Goal: Check status

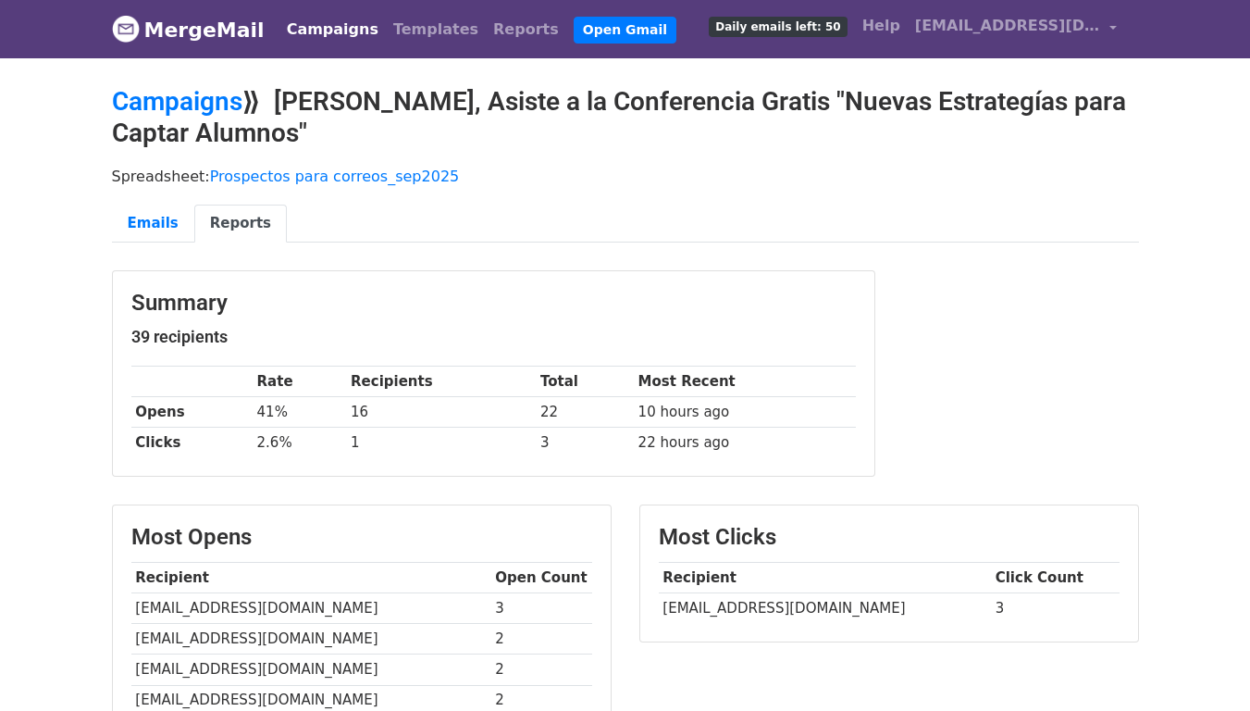
click at [1032, 322] on div "Summary 39 recipients Rate Recipients Total Most Recent Opens 41% 16 22 10 hour…" at bounding box center [625, 383] width 1055 height 226
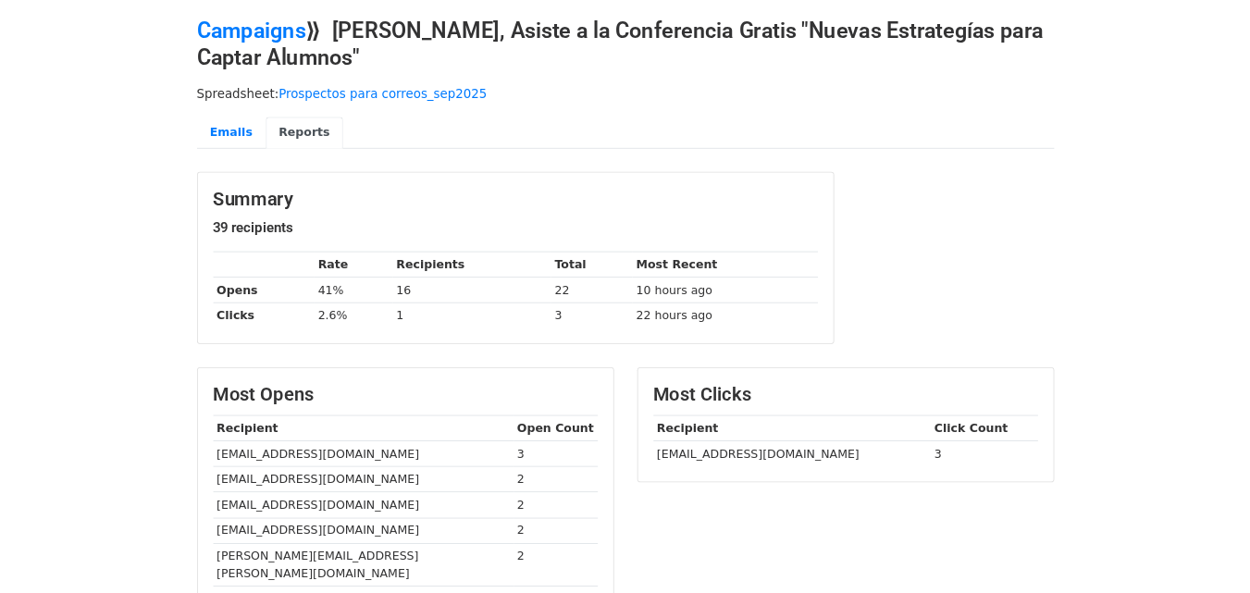
scroll to position [54, 0]
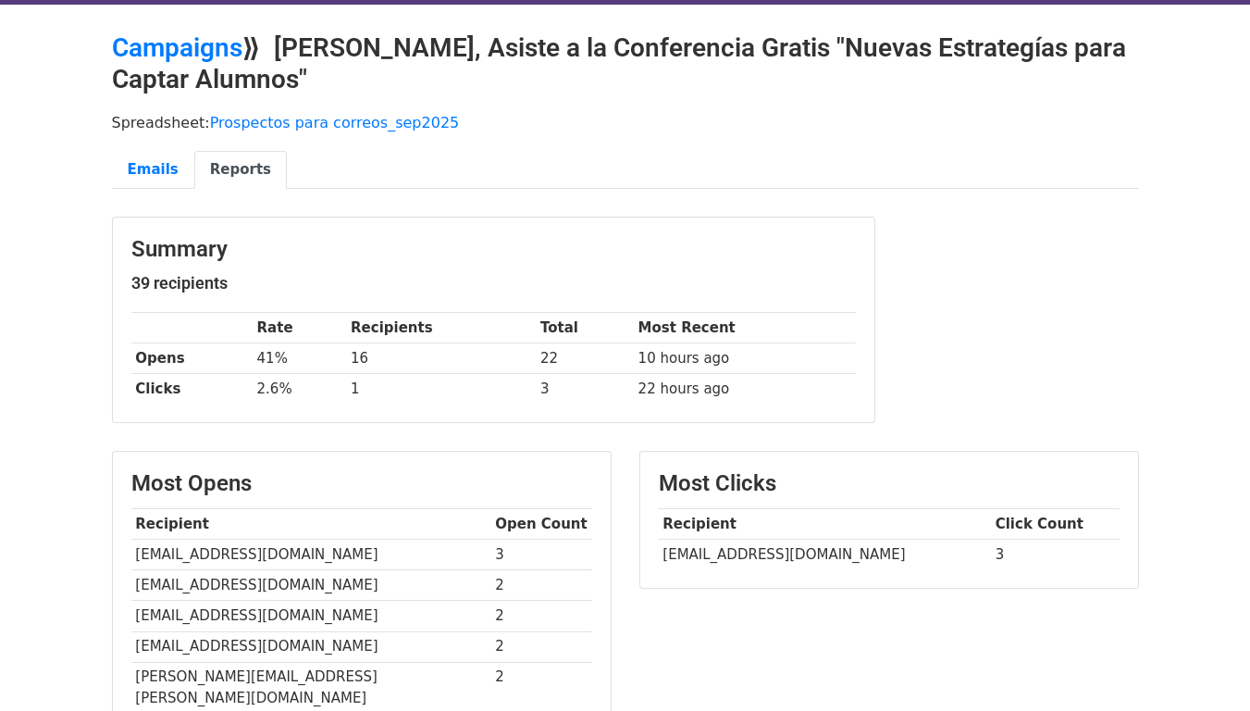
click at [1059, 227] on div "Summary 39 recipients Rate Recipients Total Most Recent Opens 41% 16 22 10 hour…" at bounding box center [625, 330] width 1055 height 226
click at [205, 273] on h5 "39 recipients" at bounding box center [493, 283] width 725 height 20
click at [671, 222] on div "Summary 39 recipients Rate Recipients Total Most Recent Opens 41% 16 22 10 hour…" at bounding box center [494, 319] width 762 height 205
click at [675, 220] on div "Summary 39 recipients Rate Recipients Total Most Recent Opens 41% 16 22 10 hour…" at bounding box center [494, 319] width 762 height 205
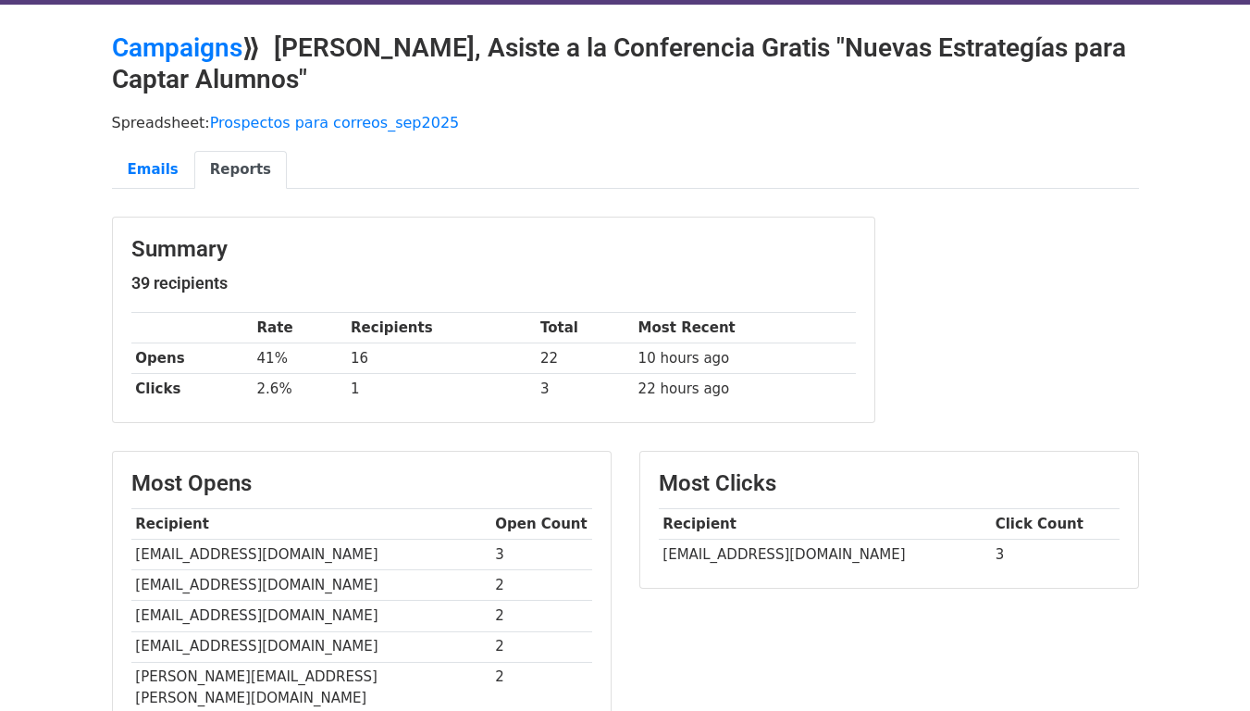
click at [709, 211] on main "Campaigns ⟫ Hola, Asiste a la Conferencia Gratis "Nuevas Estrategías para Capta…" at bounding box center [625, 591] width 1055 height 1119
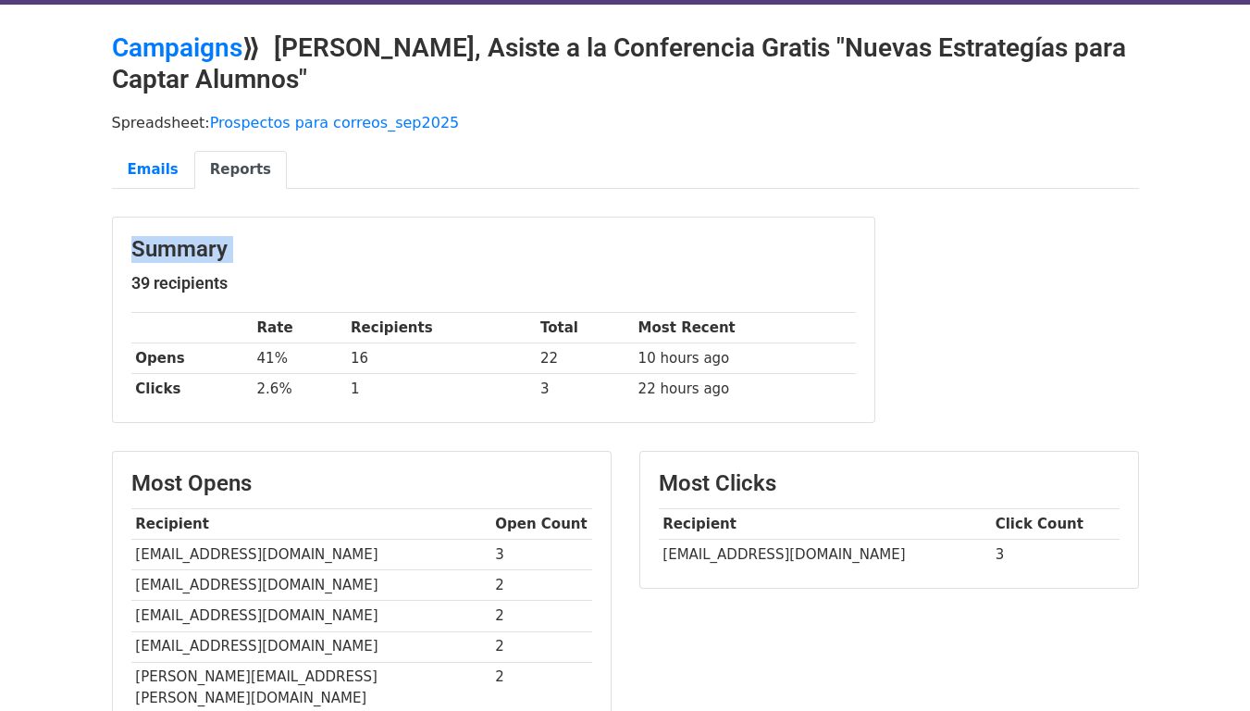
click at [709, 211] on main "Campaigns ⟫ Hola, Asiste a la Conferencia Gratis "Nuevas Estrategías para Capta…" at bounding box center [625, 591] width 1055 height 1119
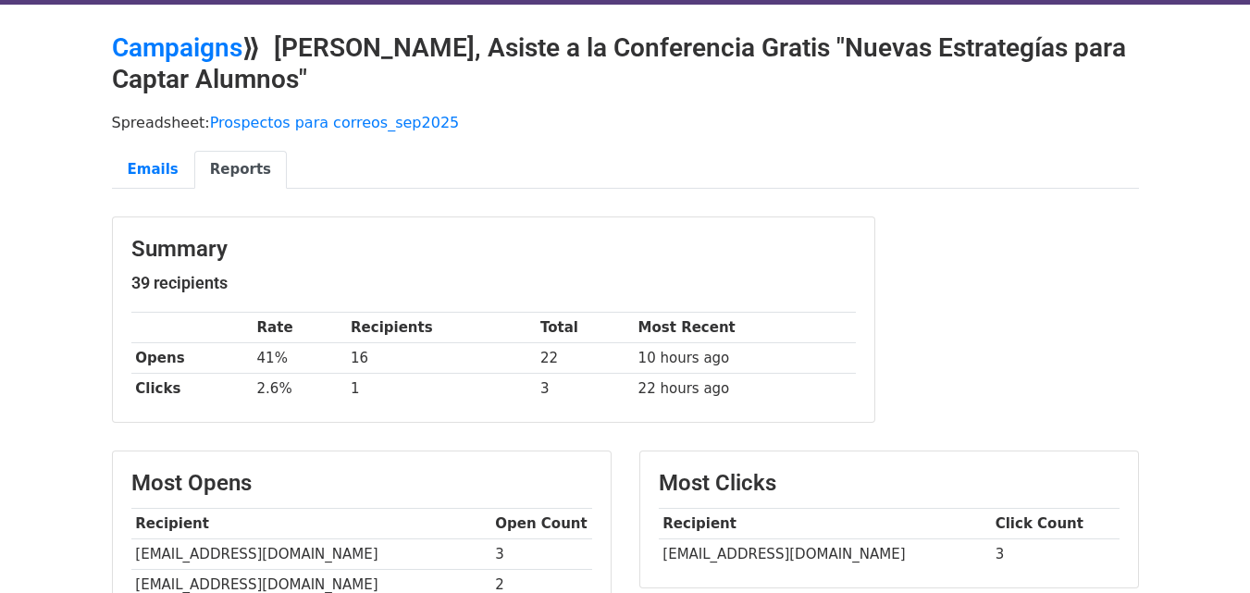
click at [709, 130] on p "Spreadsheet: Prospectos para correos_sep2025" at bounding box center [625, 122] width 1027 height 19
